Goal: Communication & Community: Answer question/provide support

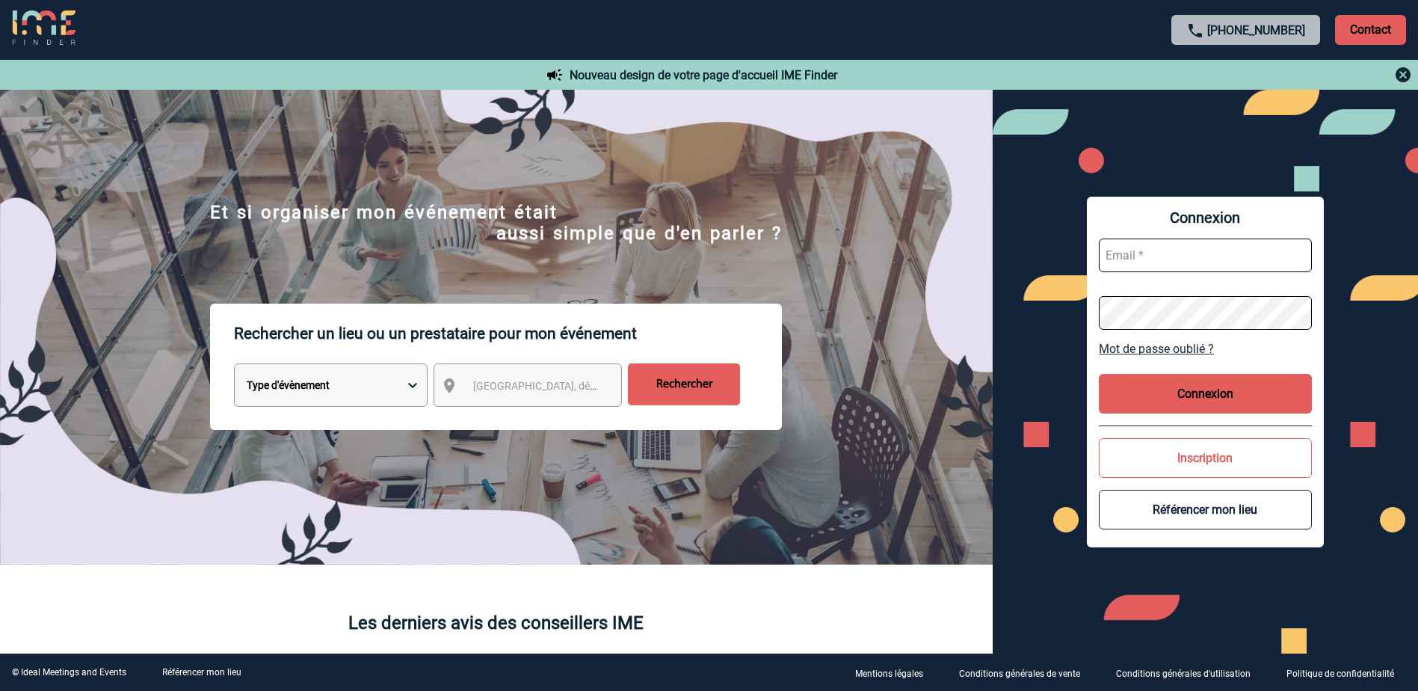
click at [1151, 267] on input "text" at bounding box center [1205, 255] width 213 height 34
type input "noelle.vivien@capgemini.com"
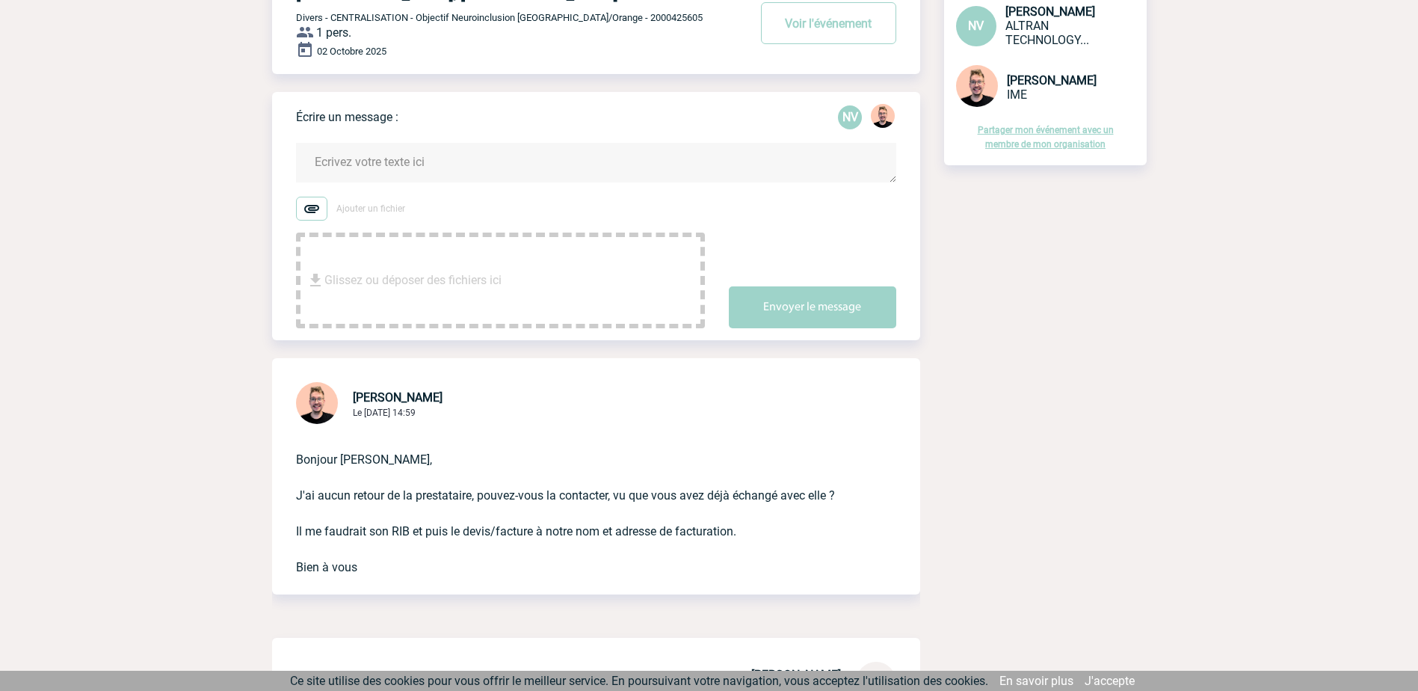
scroll to position [150, 0]
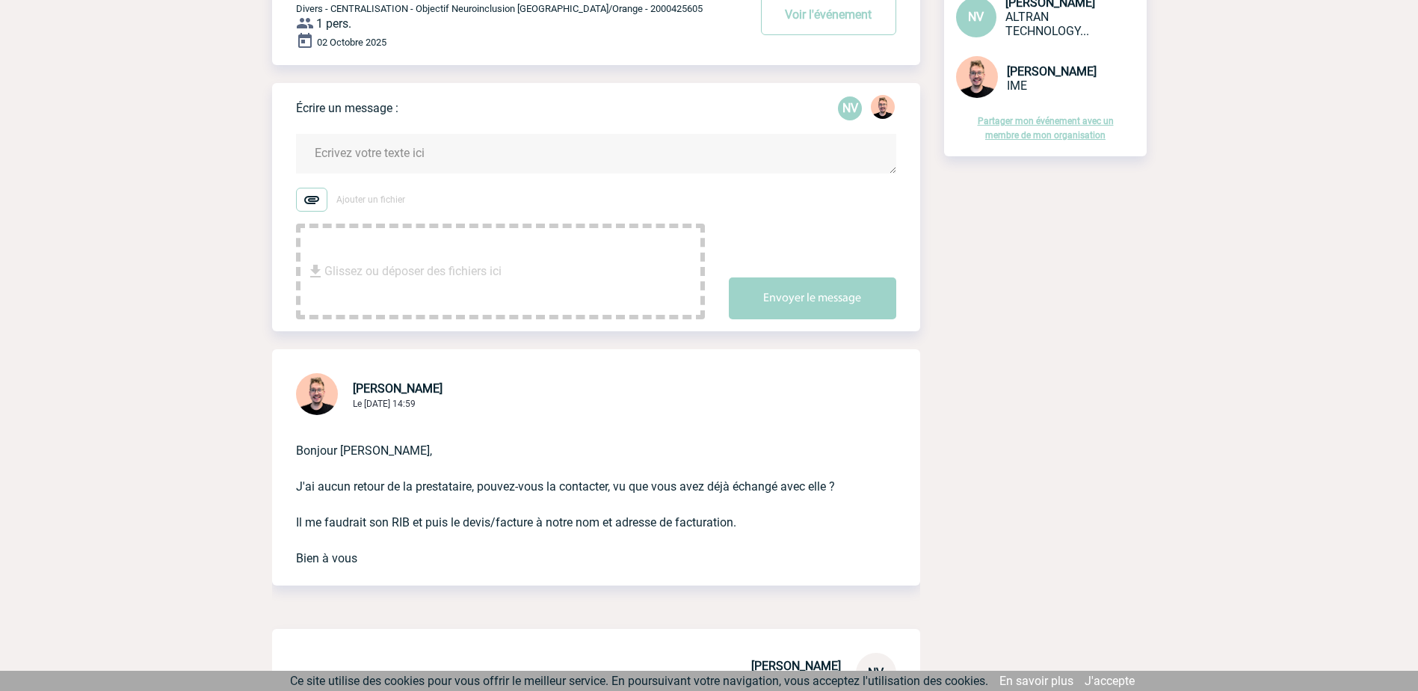
drag, startPoint x: 360, startPoint y: 165, endPoint x: 362, endPoint y: 173, distance: 7.8
click at [360, 165] on textarea at bounding box center [596, 154] width 600 height 40
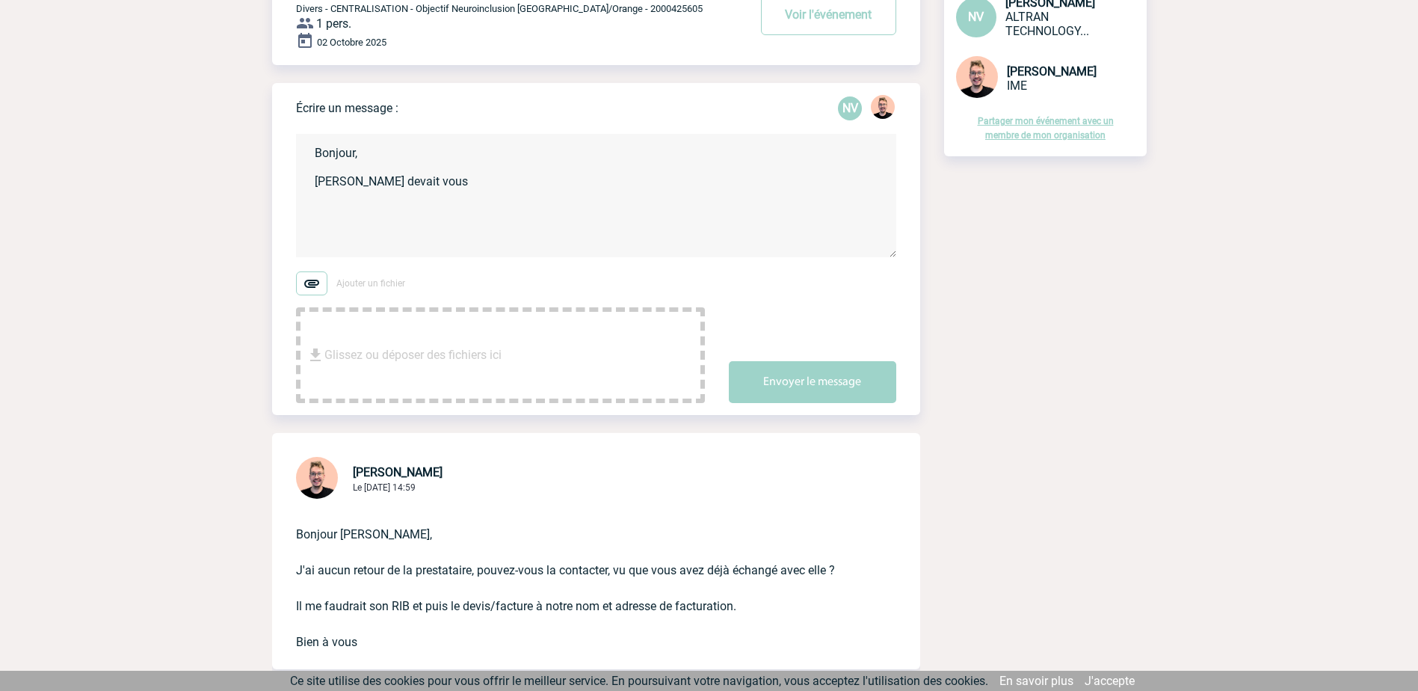
click at [463, 185] on textarea "Bonjour, [PERSON_NAME] devait vous" at bounding box center [596, 195] width 600 height 123
paste textarea "Praslova, [PERSON_NAME] <[EMAIL_ADDRESS][DOMAIN_NAME]>"
drag, startPoint x: 412, startPoint y: 197, endPoint x: 296, endPoint y: 198, distance: 115.9
click at [296, 198] on textarea "Bonjour, [PERSON_NAME] devait vous Praslova, [PERSON_NAME] <[EMAIL_ADDRESS][DOM…" at bounding box center [596, 195] width 600 height 123
click at [460, 187] on textarea "Bonjour, [PERSON_NAME] devait vous [EMAIL_ADDRESS][DOMAIN_NAME]" at bounding box center [596, 195] width 600 height 123
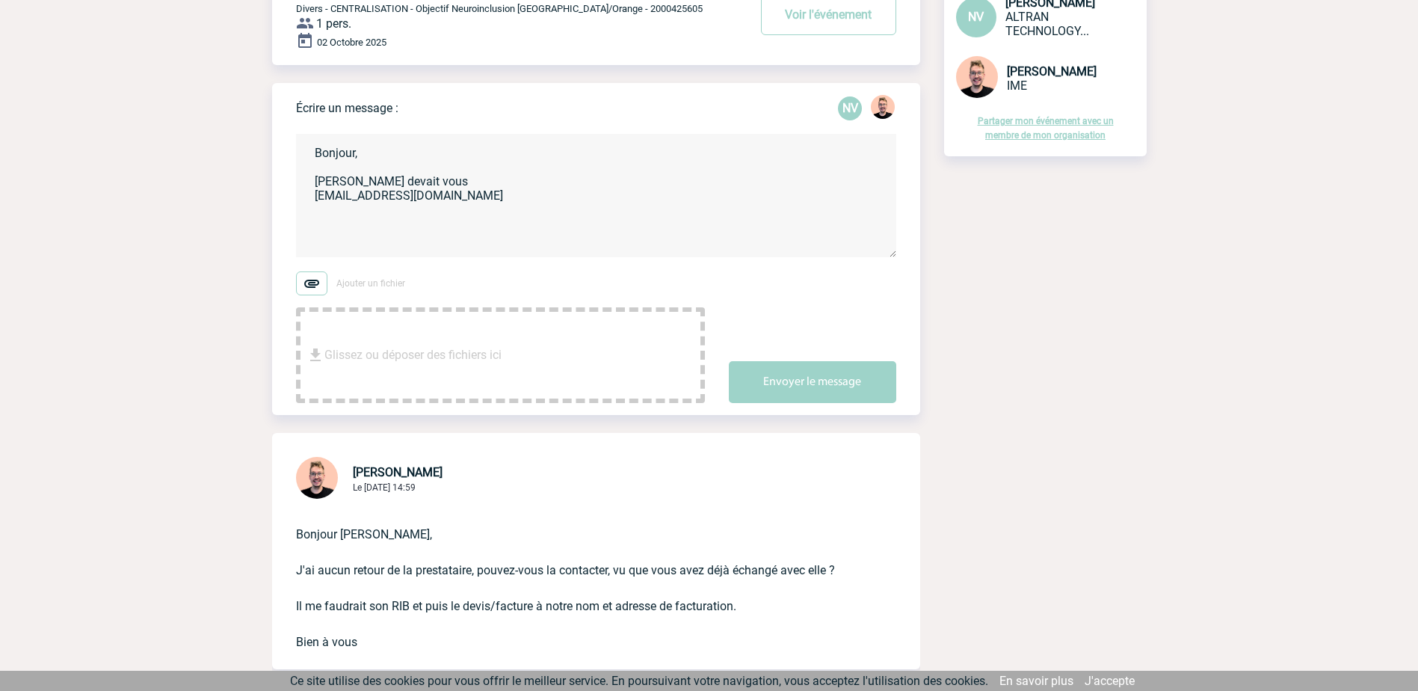
click at [375, 183] on textarea "Bonjour, [PERSON_NAME] devait vous [EMAIL_ADDRESS][DOMAIN_NAME]" at bounding box center [596, 195] width 600 height 123
click at [472, 217] on textarea "Bonjour, [PERSON_NAME] aurait dû vous contacter, avez-vous reçu un mail de sa p…" at bounding box center [596, 195] width 600 height 123
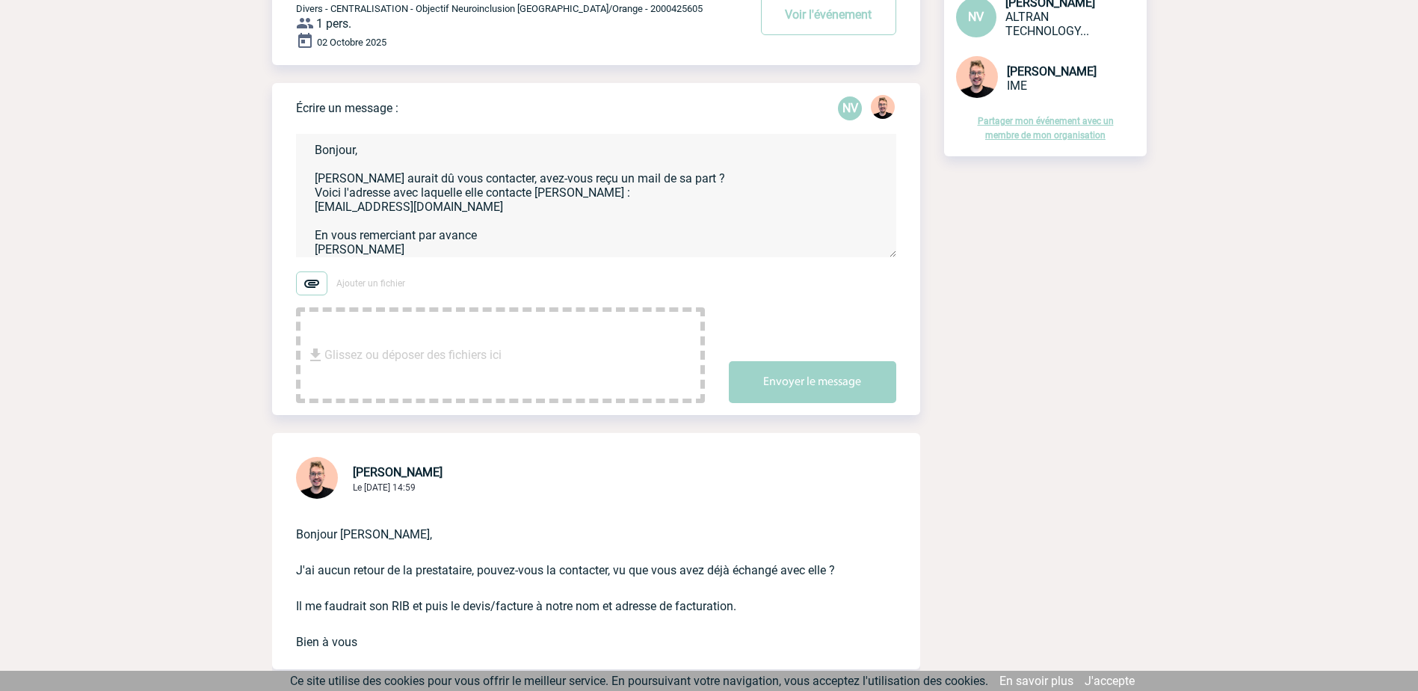
click at [488, 238] on textarea "Bonjour, [PERSON_NAME] aurait dû vous contacter, avez-vous reçu un mail de sa p…" at bounding box center [596, 195] width 600 height 123
click at [410, 253] on textarea "Bonjour, [PERSON_NAME] aurait dû vous contacter, avez-vous reçu un mail de sa p…" at bounding box center [596, 195] width 600 height 123
drag, startPoint x: 364, startPoint y: 250, endPoint x: 311, endPoint y: 251, distance: 53.1
click at [311, 251] on textarea "Bonjour, [PERSON_NAME] aurait dû vous contacter, avez-vous reçu un mail de sa p…" at bounding box center [596, 195] width 600 height 123
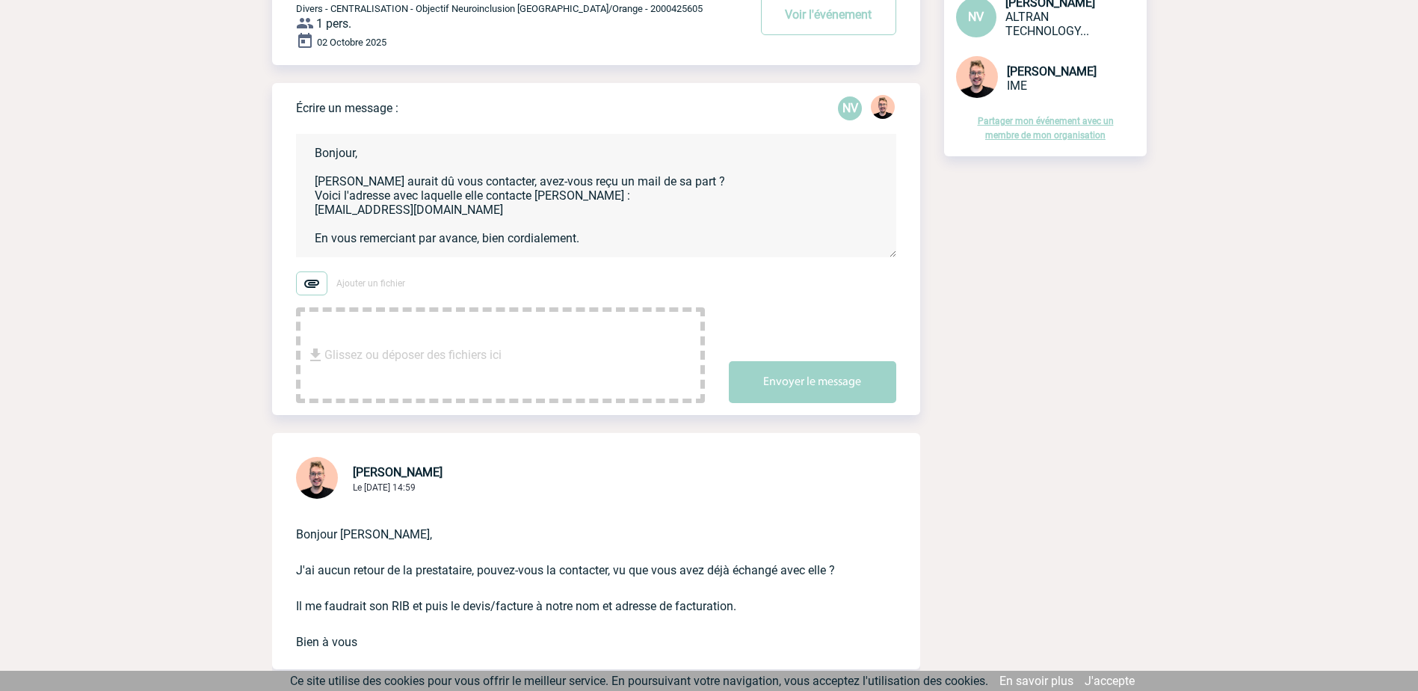
scroll to position [3, 0]
type textarea "Bonjour, [PERSON_NAME] aurait dû vous contacter, avez-vous reçu un mail de sa p…"
drag, startPoint x: 824, startPoint y: 389, endPoint x: 825, endPoint y: 402, distance: 13.5
click at [824, 388] on button "Envoyer le message" at bounding box center [812, 382] width 167 height 42
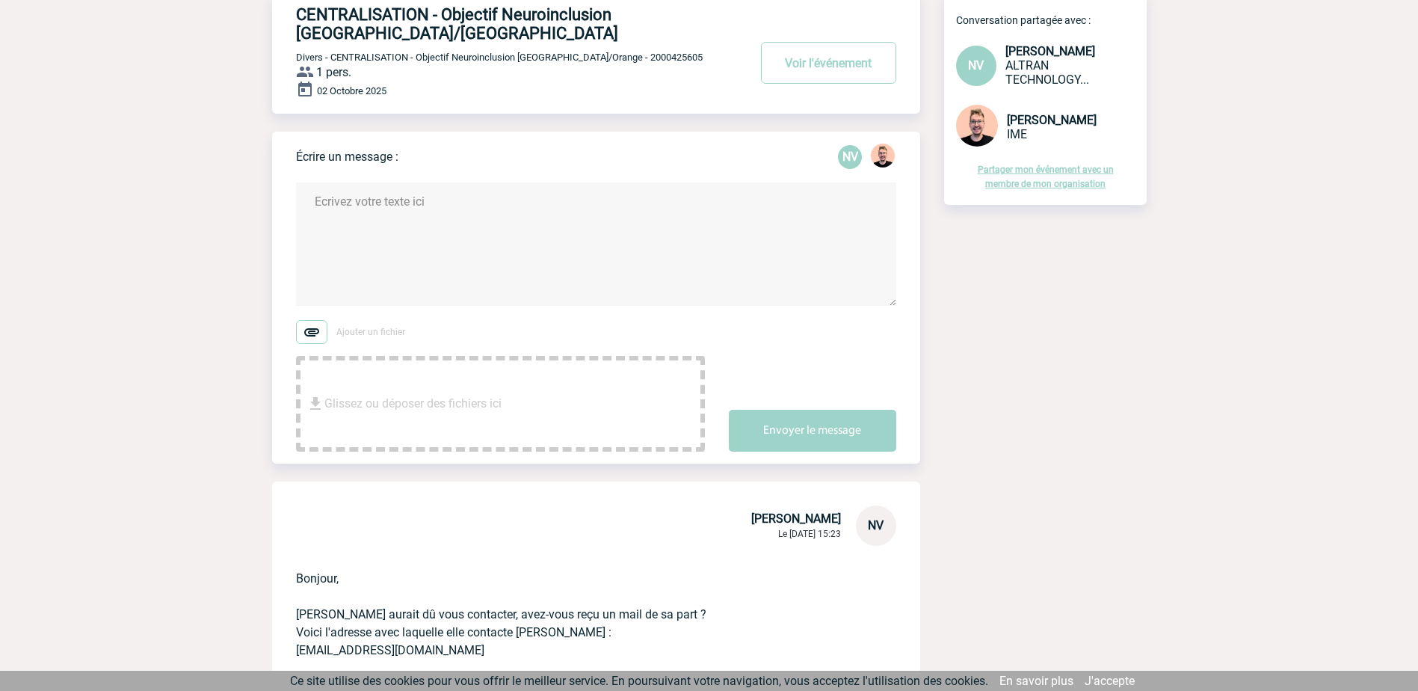
scroll to position [0, 0]
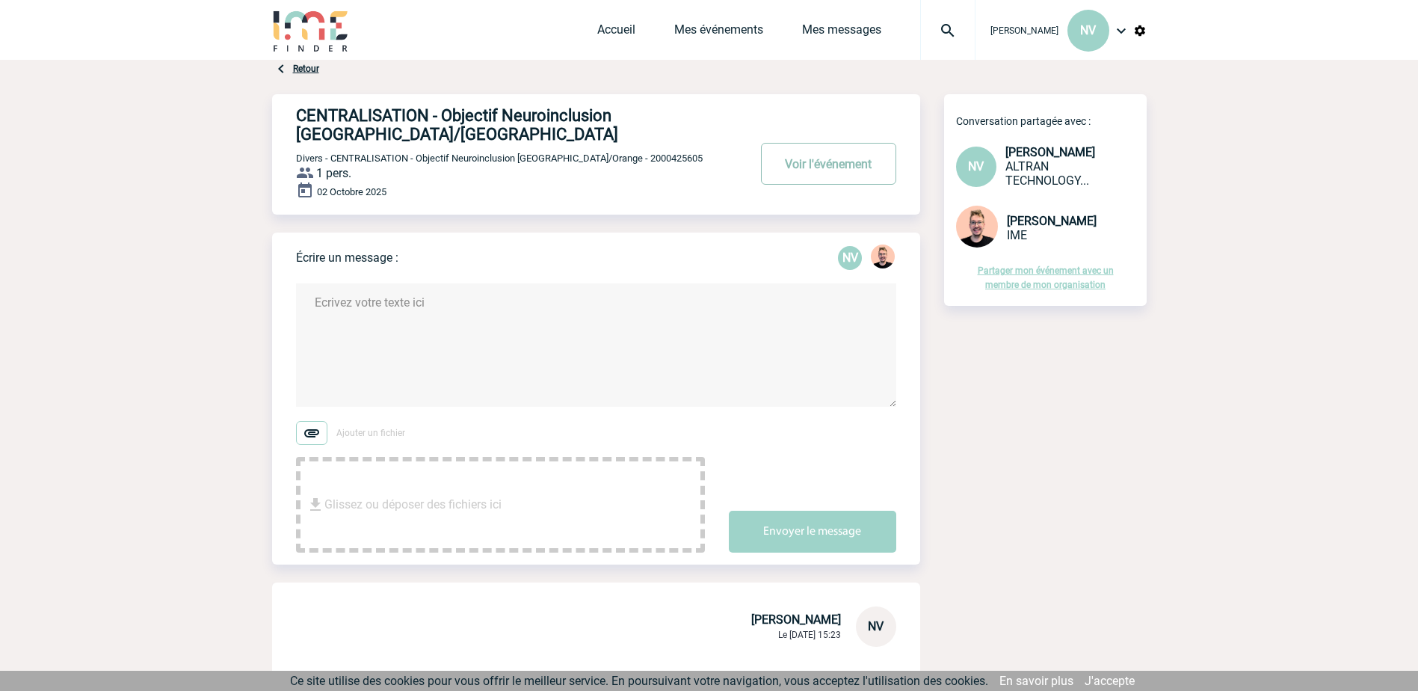
click at [813, 166] on button "Voir l'événement" at bounding box center [828, 164] width 135 height 42
